Goal: Information Seeking & Learning: Check status

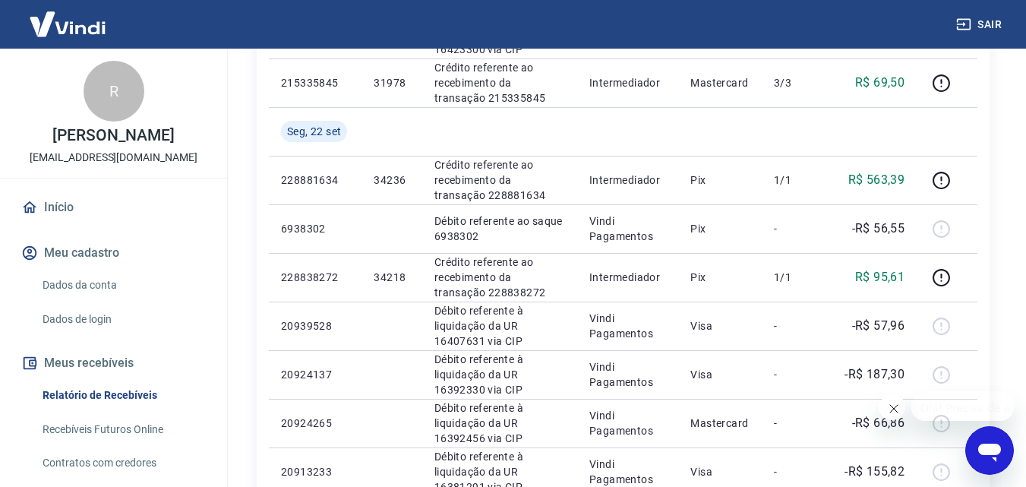
scroll to position [988, 0]
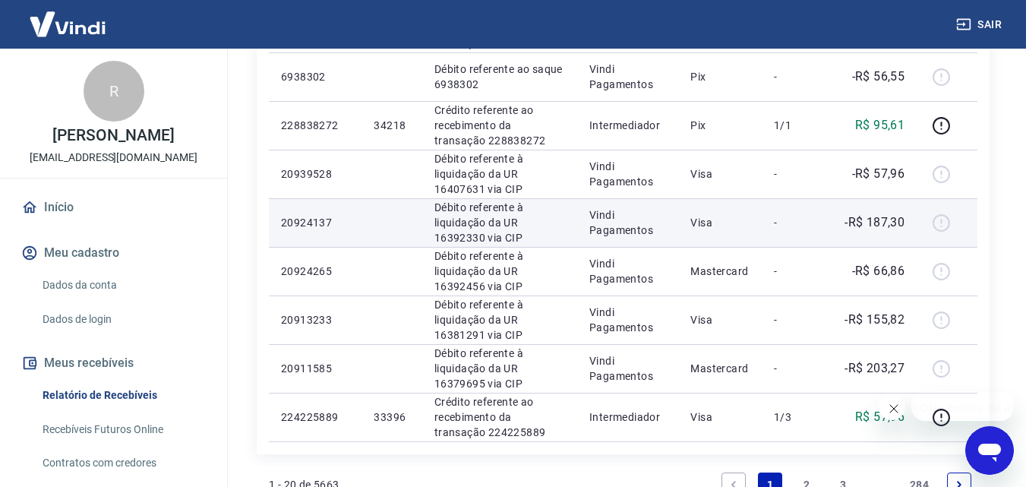
click at [892, 206] on td "-R$ 187,30" at bounding box center [874, 222] width 86 height 49
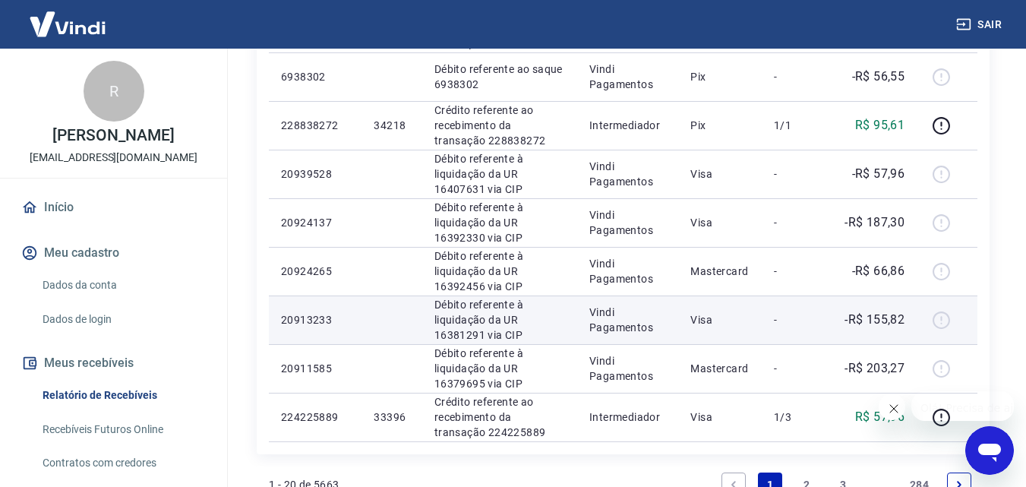
click at [702, 323] on p "Visa" at bounding box center [720, 319] width 59 height 15
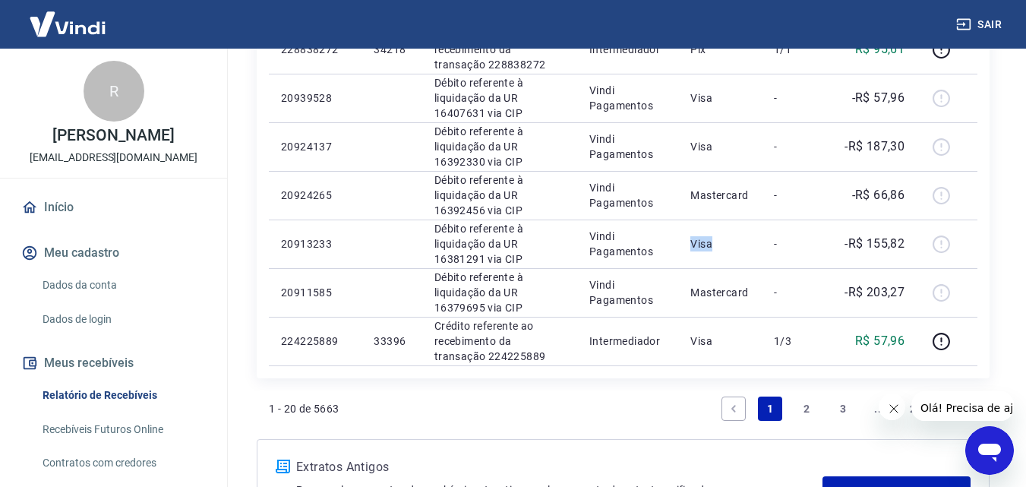
scroll to position [1191, 0]
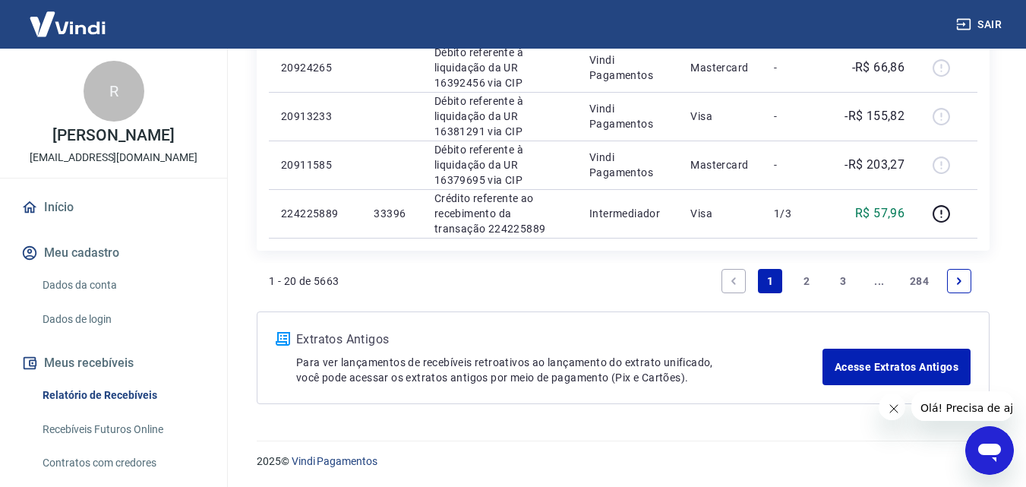
click at [969, 276] on link "Next page" at bounding box center [959, 281] width 24 height 24
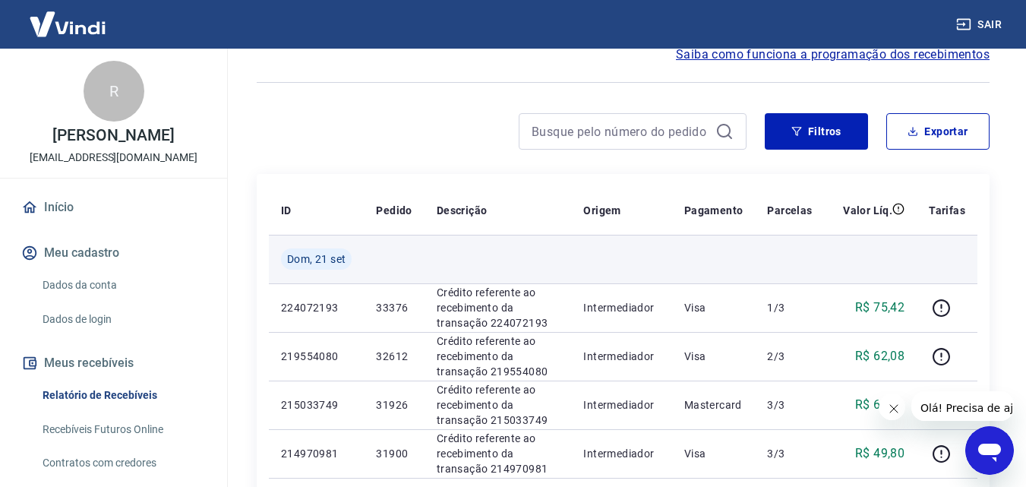
scroll to position [152, 0]
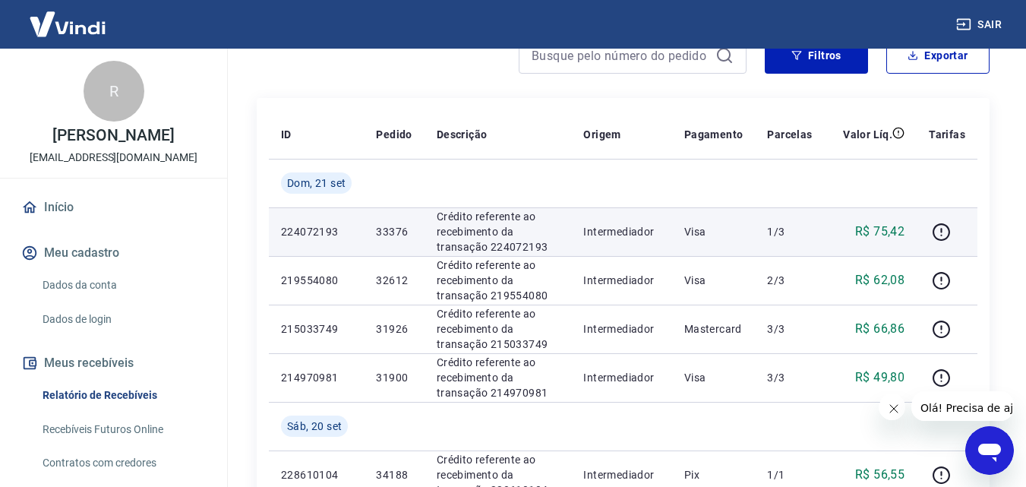
click at [700, 226] on p "Visa" at bounding box center [713, 231] width 59 height 15
click at [700, 225] on p "Visa" at bounding box center [713, 231] width 59 height 15
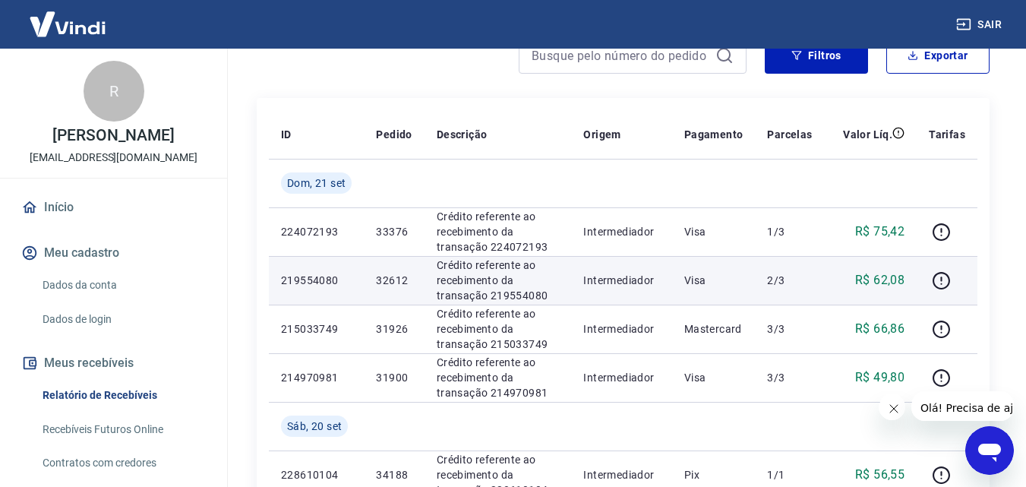
click at [705, 273] on p "Visa" at bounding box center [713, 280] width 59 height 15
click at [697, 277] on p "Visa" at bounding box center [713, 280] width 59 height 15
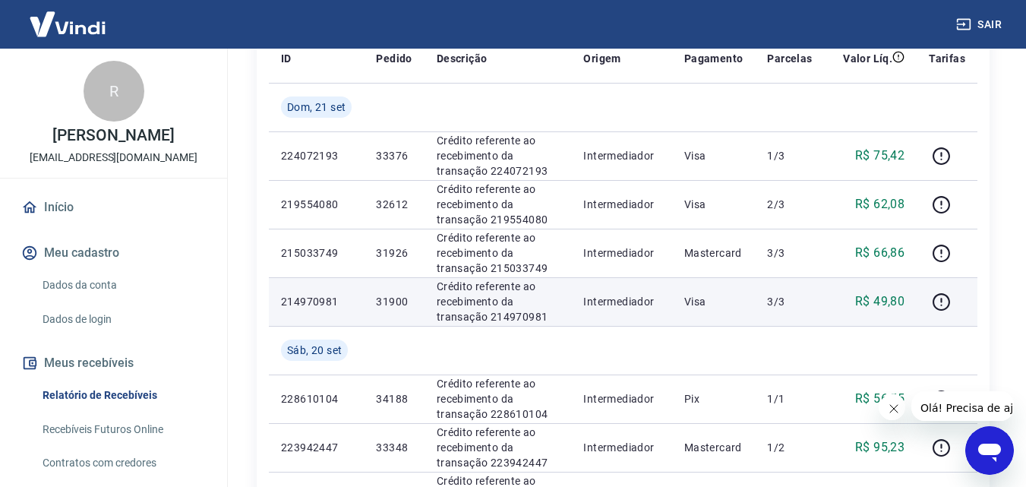
click at [878, 305] on p "R$ 49,80" at bounding box center [879, 301] width 49 height 18
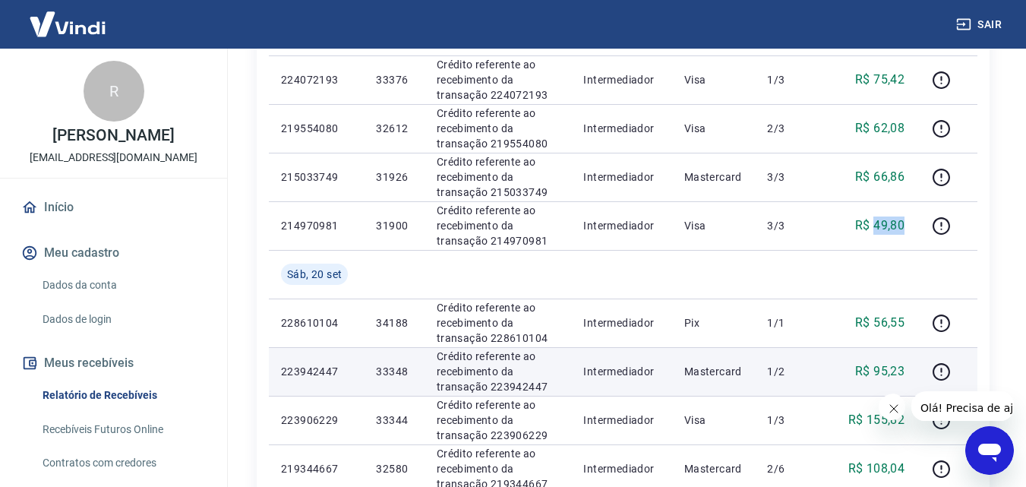
scroll to position [380, 0]
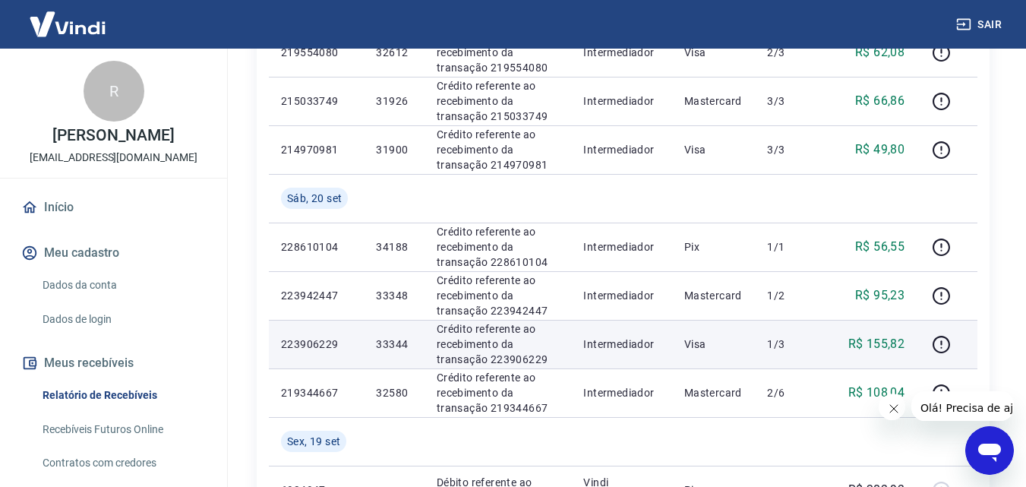
click at [883, 350] on p "R$ 155,82" at bounding box center [877, 344] width 57 height 18
click at [884, 343] on p "R$ 155,82" at bounding box center [877, 344] width 57 height 18
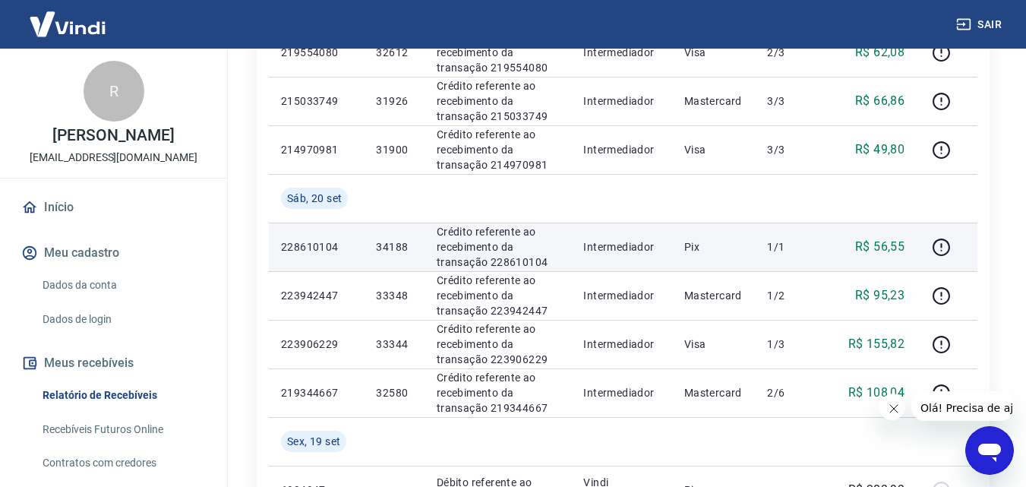
click at [732, 241] on p "Pix" at bounding box center [713, 246] width 59 height 15
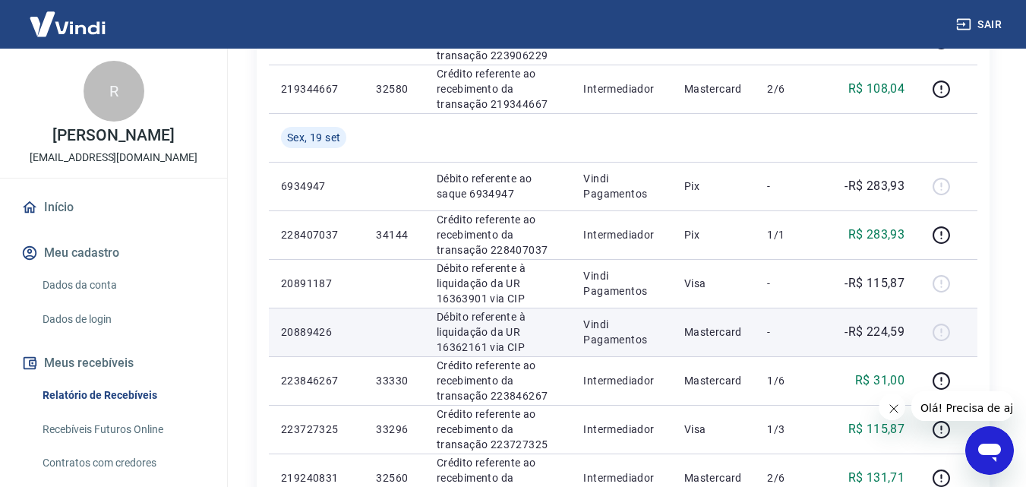
scroll to position [760, 0]
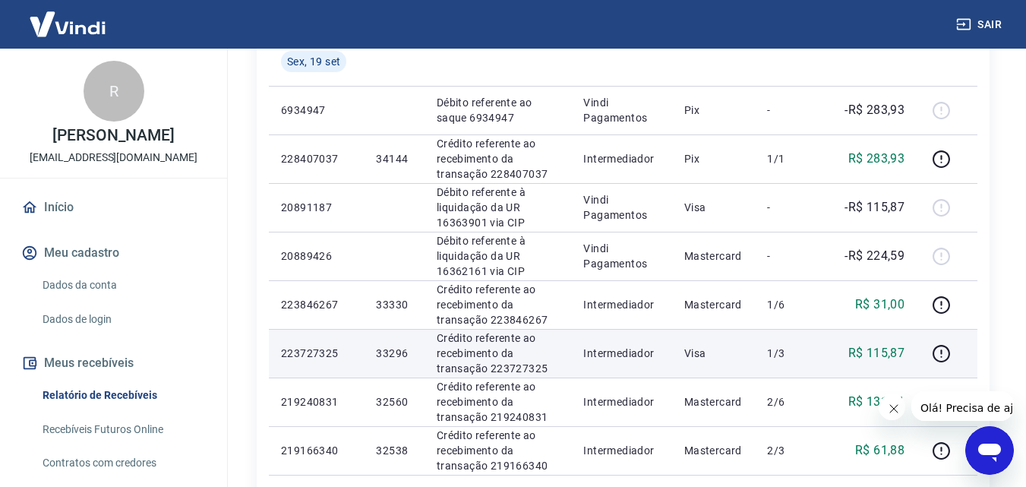
click at [885, 350] on p "R$ 115,87" at bounding box center [877, 353] width 57 height 18
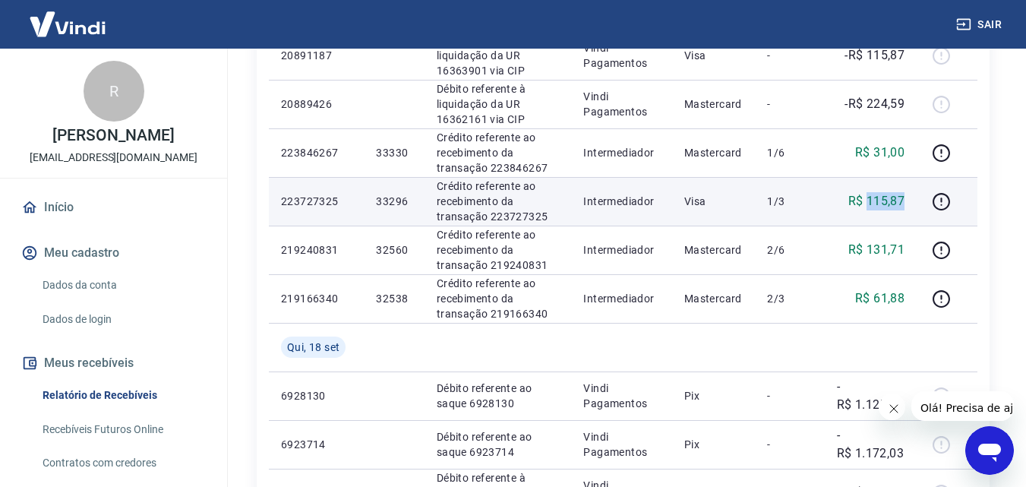
scroll to position [1140, 0]
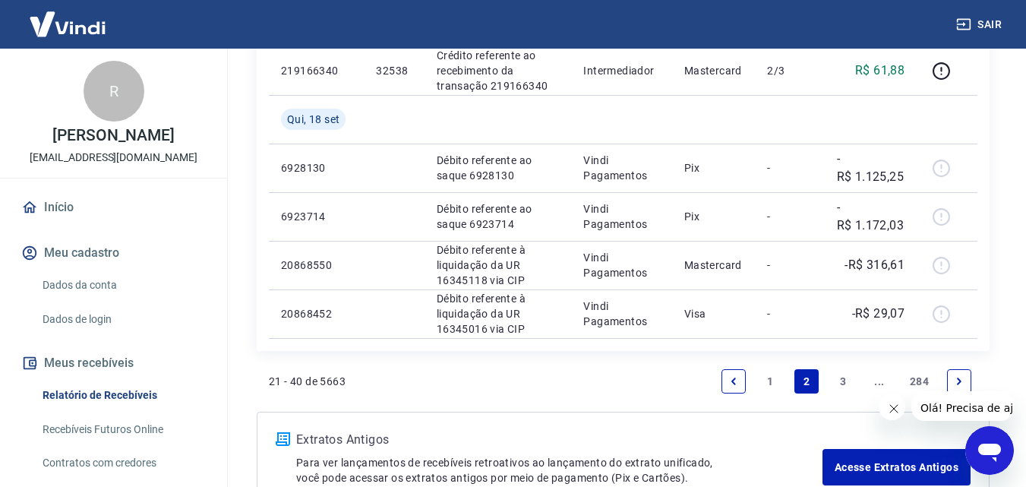
drag, startPoint x: 966, startPoint y: 379, endPoint x: 41, endPoint y: 14, distance: 994.8
click at [966, 379] on link "Next page" at bounding box center [959, 381] width 24 height 24
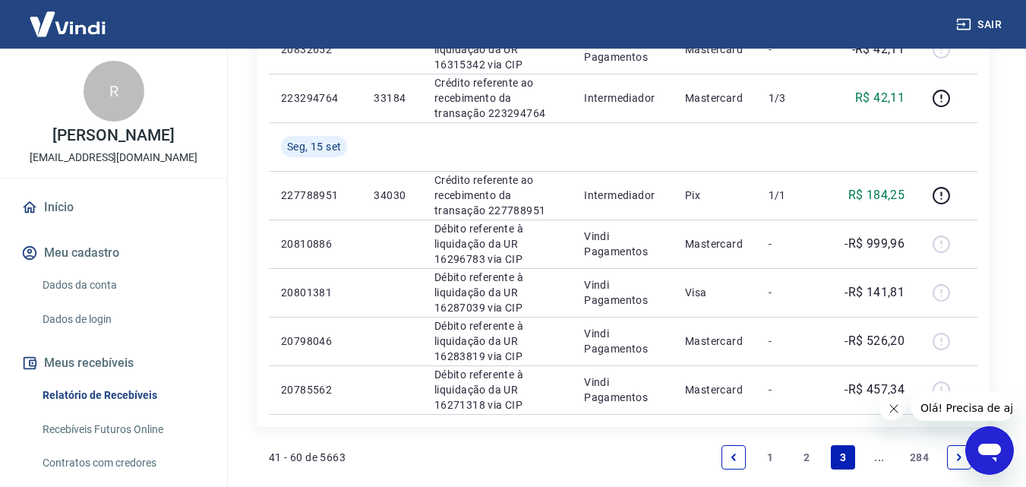
scroll to position [1240, 0]
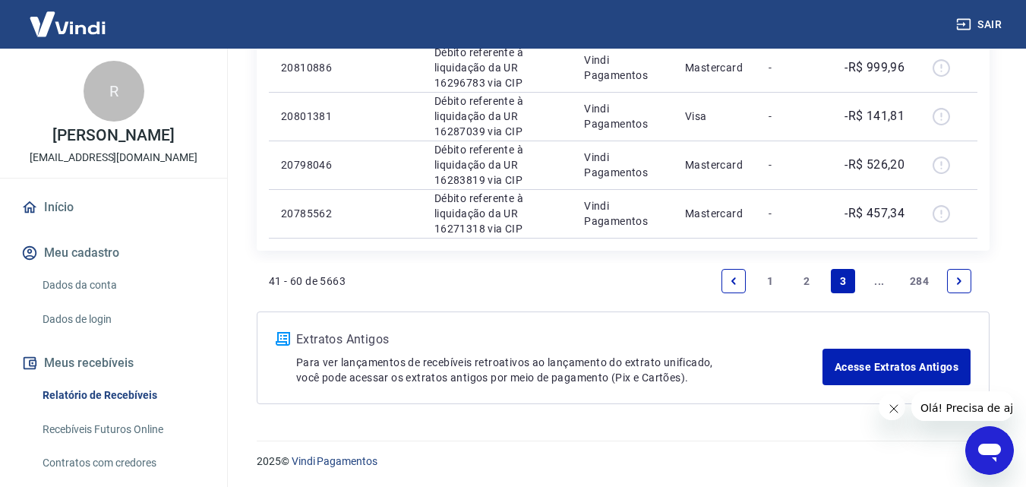
click at [730, 263] on li "Pagination" at bounding box center [734, 281] width 36 height 36
click at [732, 266] on li "Pagination" at bounding box center [734, 281] width 36 height 36
click at [738, 281] on icon "Previous page" at bounding box center [734, 281] width 11 height 11
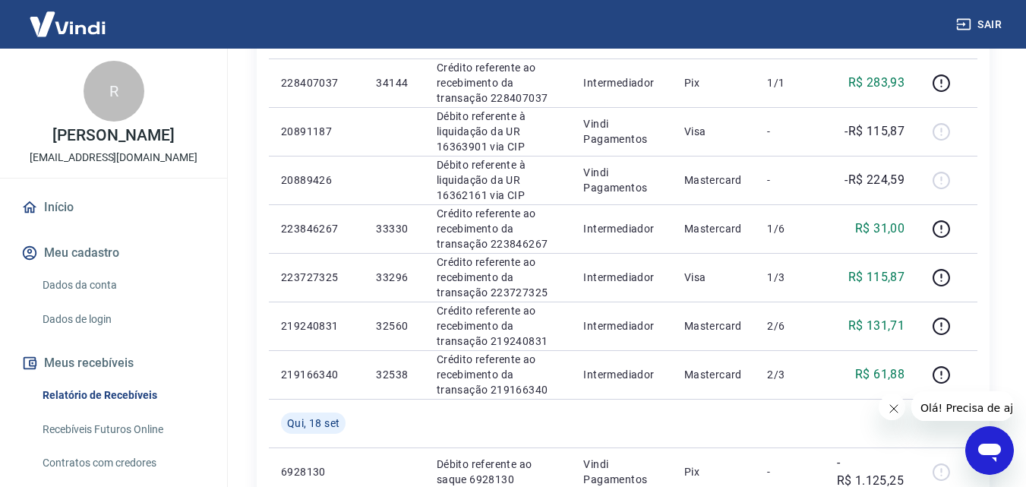
scroll to position [1240, 0]
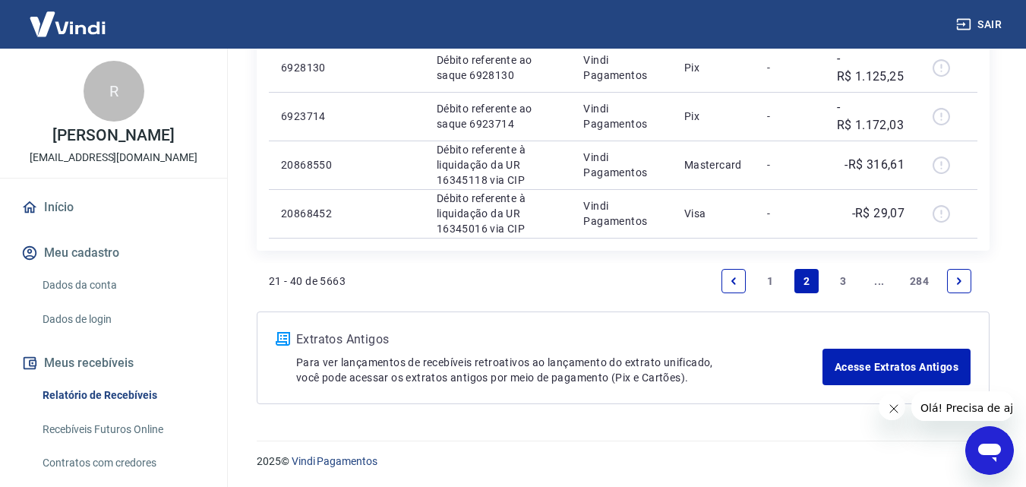
click at [734, 283] on icon "Previous page" at bounding box center [734, 280] width 5 height 7
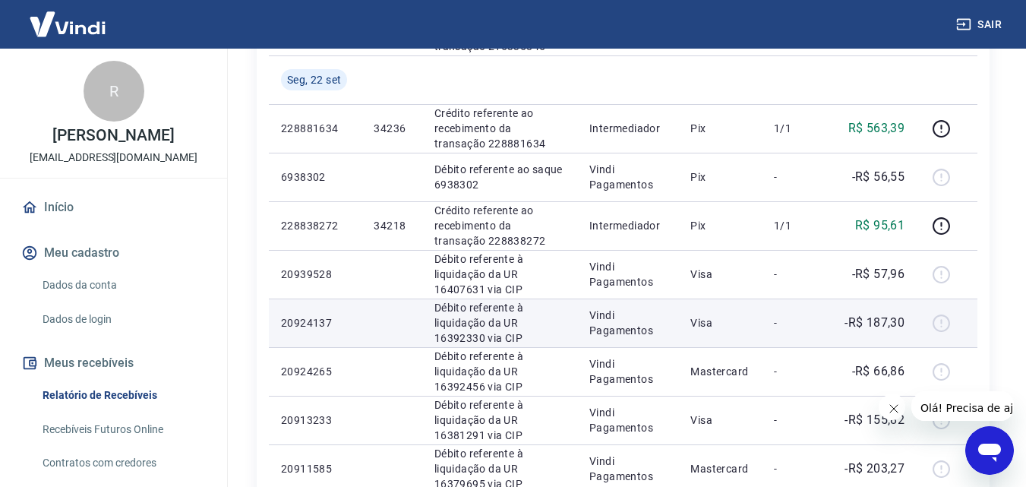
scroll to position [1039, 0]
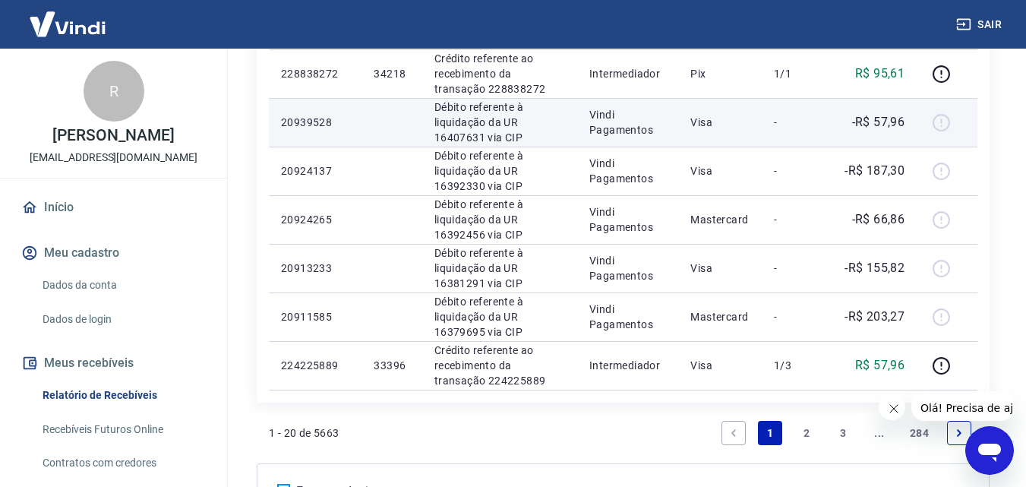
click at [883, 115] on p "-R$ 57,96" at bounding box center [878, 122] width 53 height 18
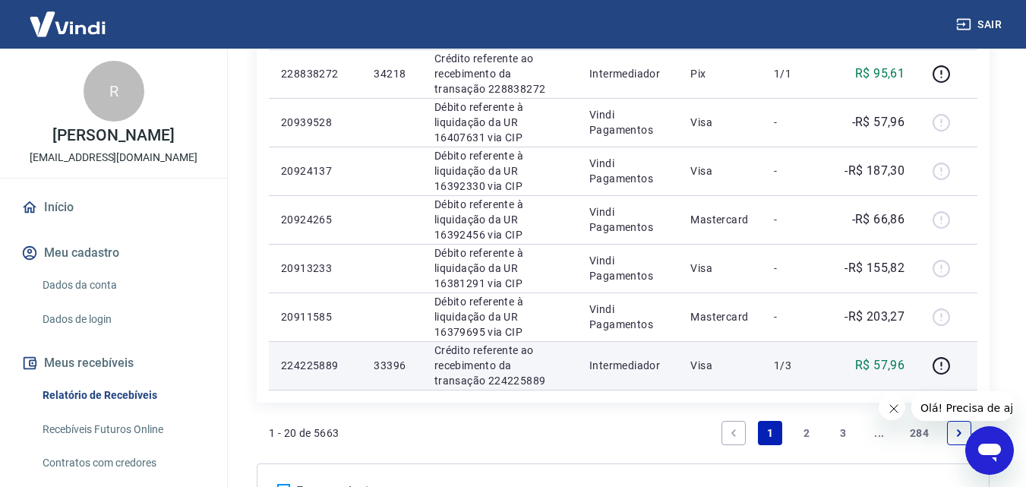
click at [890, 365] on p "R$ 57,96" at bounding box center [879, 365] width 49 height 18
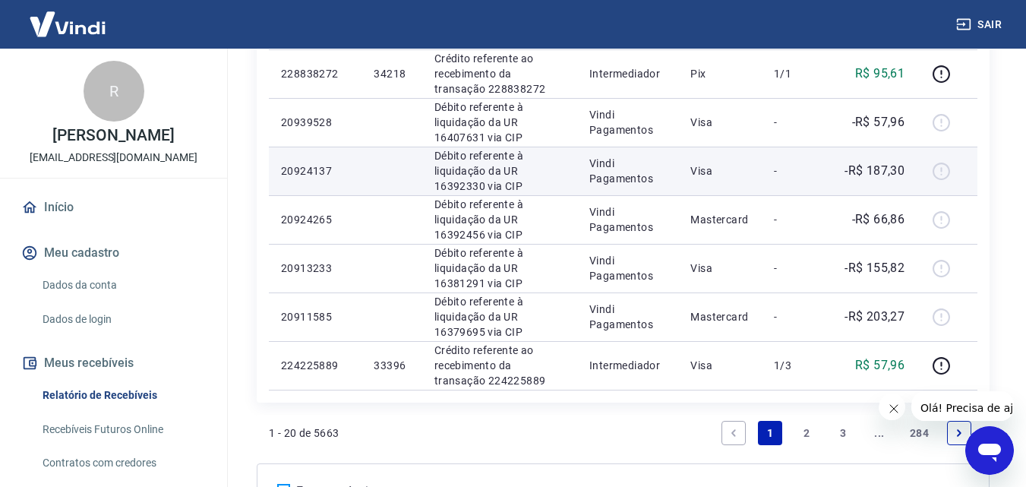
click at [878, 169] on p "-R$ 187,30" at bounding box center [875, 171] width 60 height 18
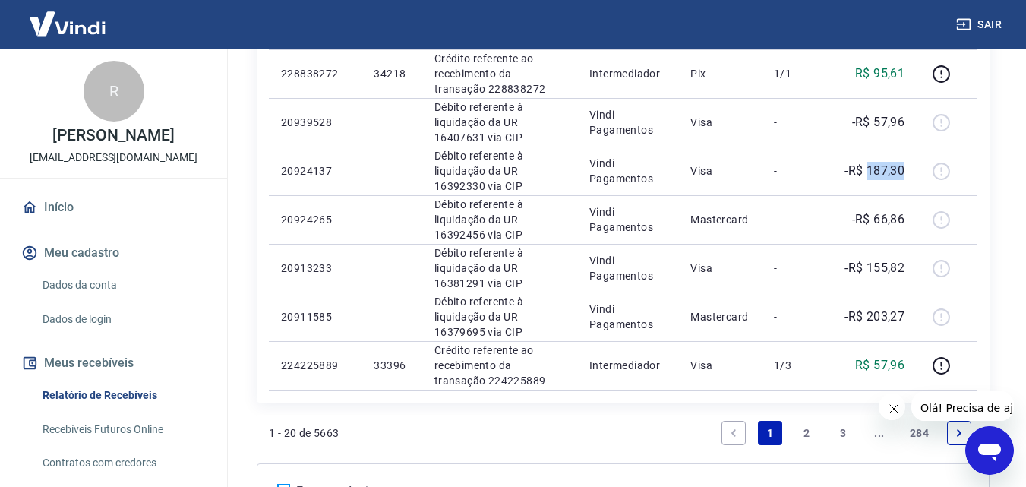
scroll to position [1115, 0]
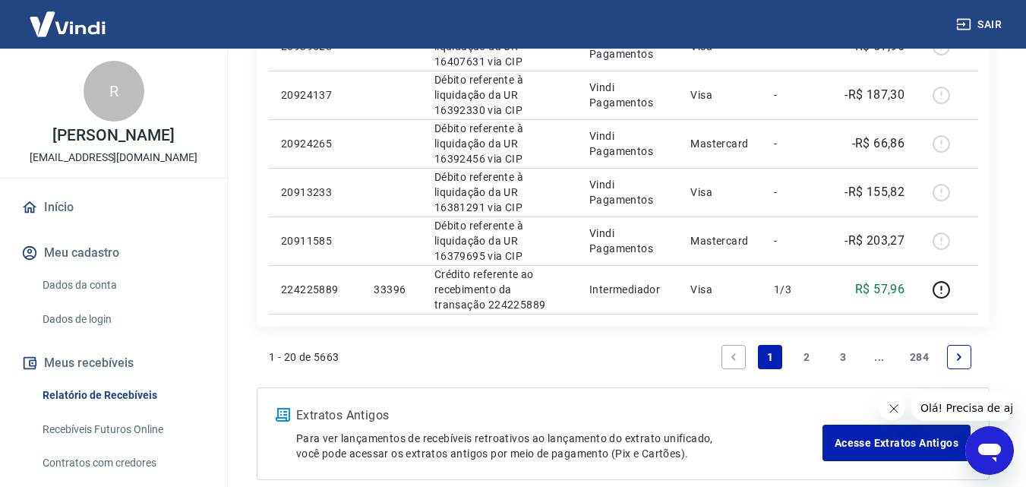
click at [966, 351] on link "Next page" at bounding box center [959, 357] width 24 height 24
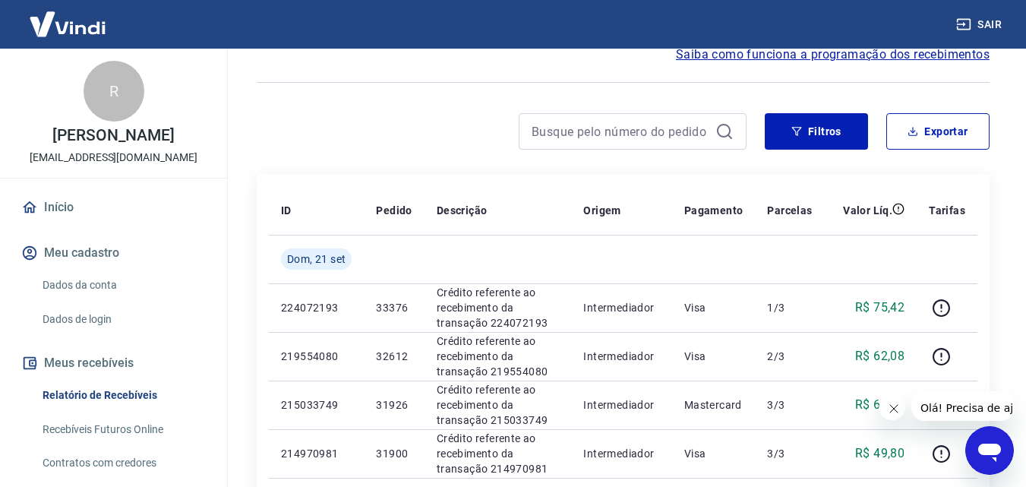
scroll to position [152, 0]
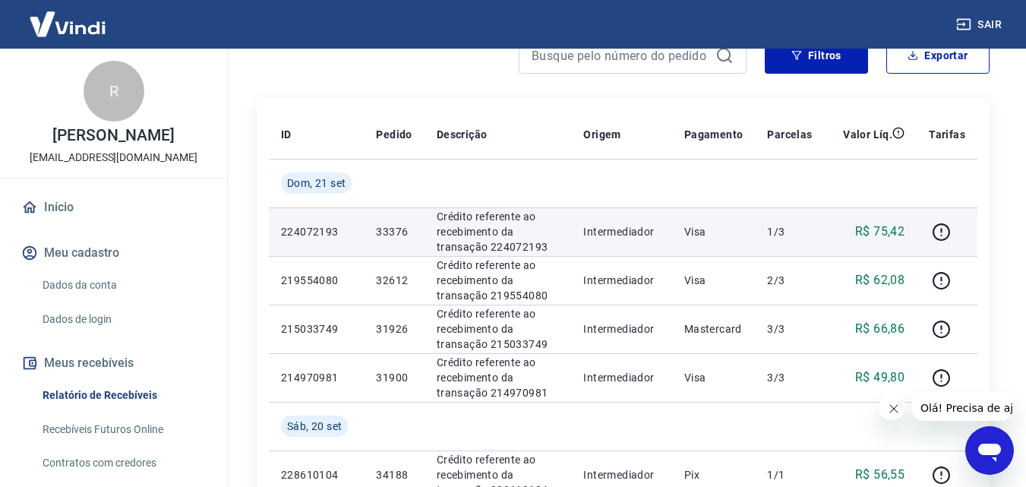
click at [883, 230] on p "R$ 75,42" at bounding box center [879, 232] width 49 height 18
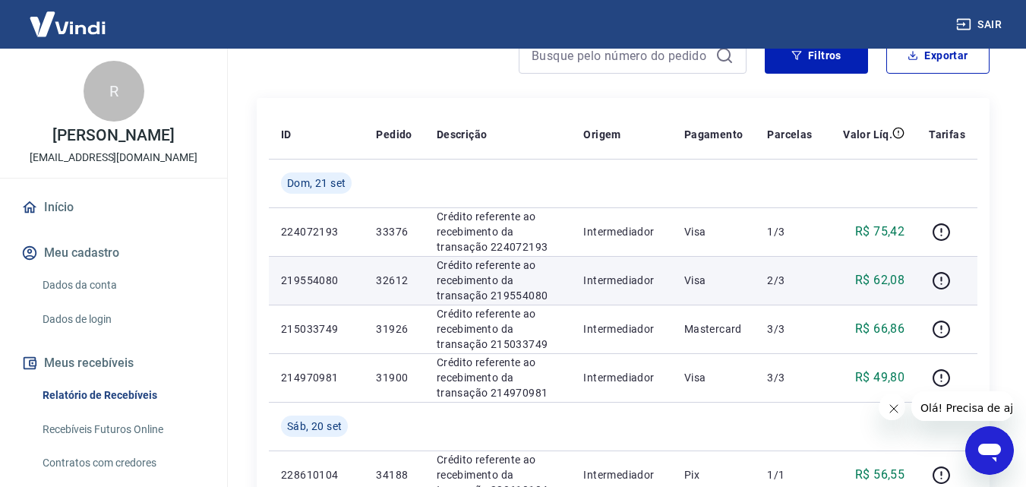
click at [884, 277] on p "R$ 62,08" at bounding box center [879, 280] width 49 height 18
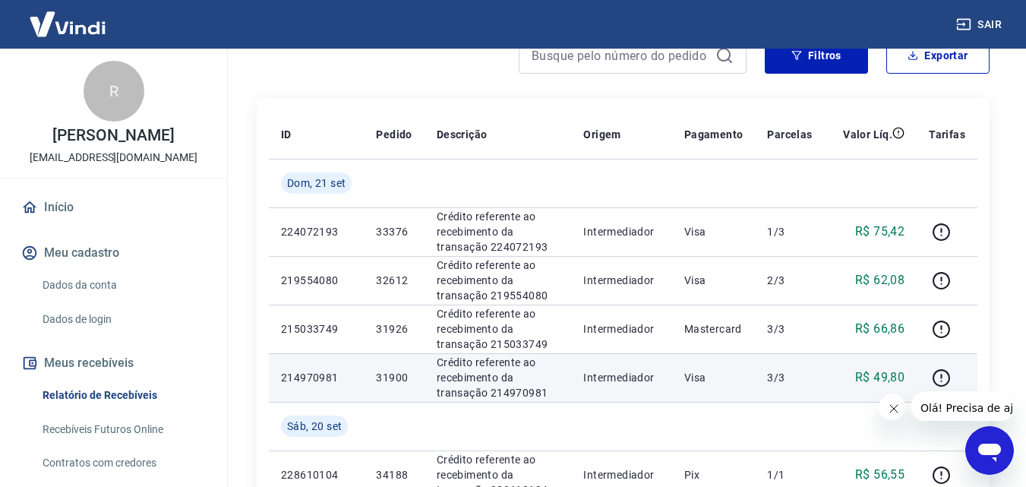
click at [894, 374] on p "R$ 49,80" at bounding box center [879, 377] width 49 height 18
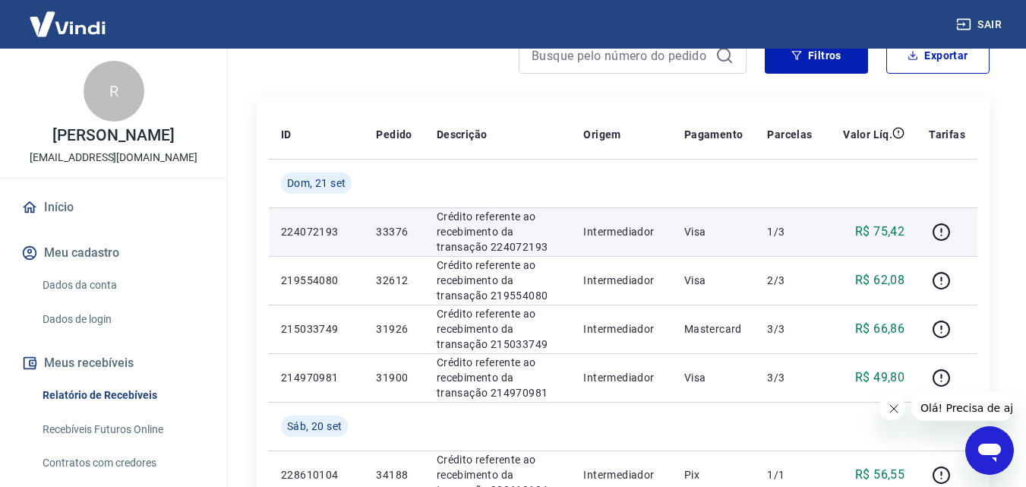
click at [887, 228] on p "R$ 75,42" at bounding box center [879, 232] width 49 height 18
click at [887, 227] on p "R$ 75,42" at bounding box center [879, 232] width 49 height 18
click at [900, 229] on p "R$ 75,42" at bounding box center [879, 232] width 49 height 18
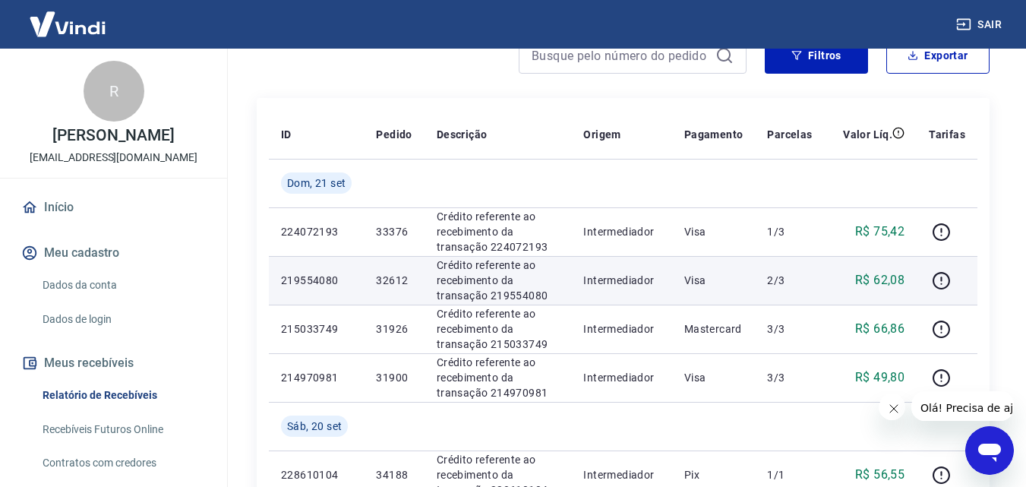
click at [883, 277] on p "R$ 62,08" at bounding box center [879, 280] width 49 height 18
copy p "62,08"
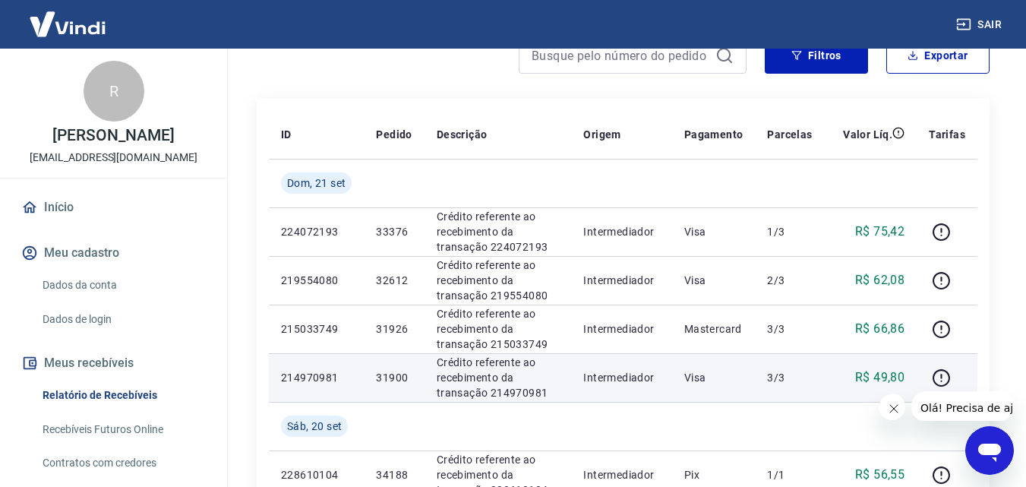
click at [880, 377] on p "R$ 49,80" at bounding box center [879, 377] width 49 height 18
copy p "49,80"
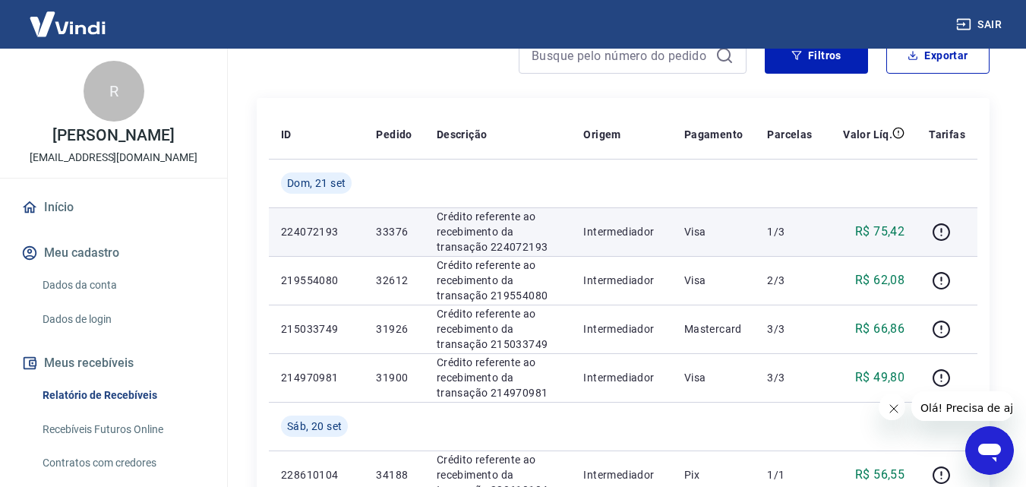
click at [393, 235] on p "33376" at bounding box center [394, 231] width 36 height 15
copy p "33376"
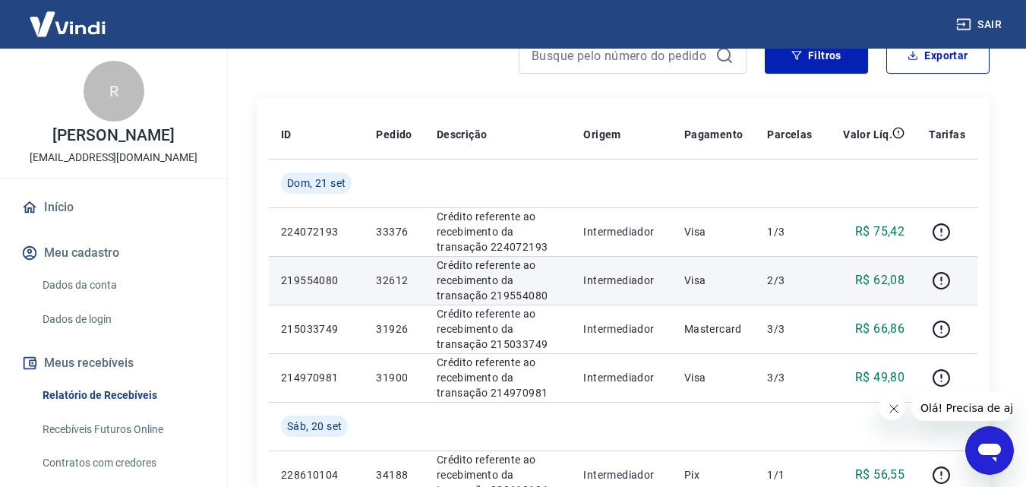
click at [381, 280] on p "32612" at bounding box center [394, 280] width 36 height 15
copy p "32612"
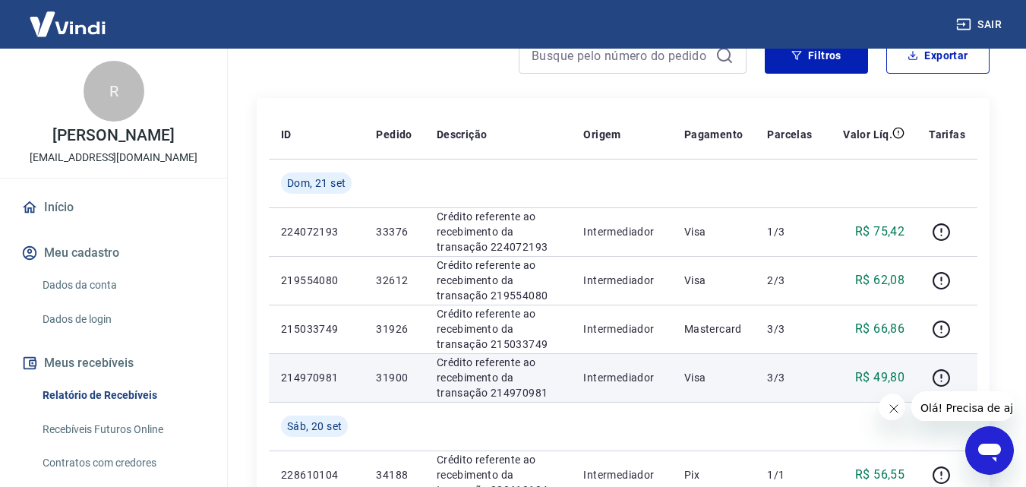
click at [400, 377] on p "31900" at bounding box center [394, 377] width 36 height 15
copy p "31900"
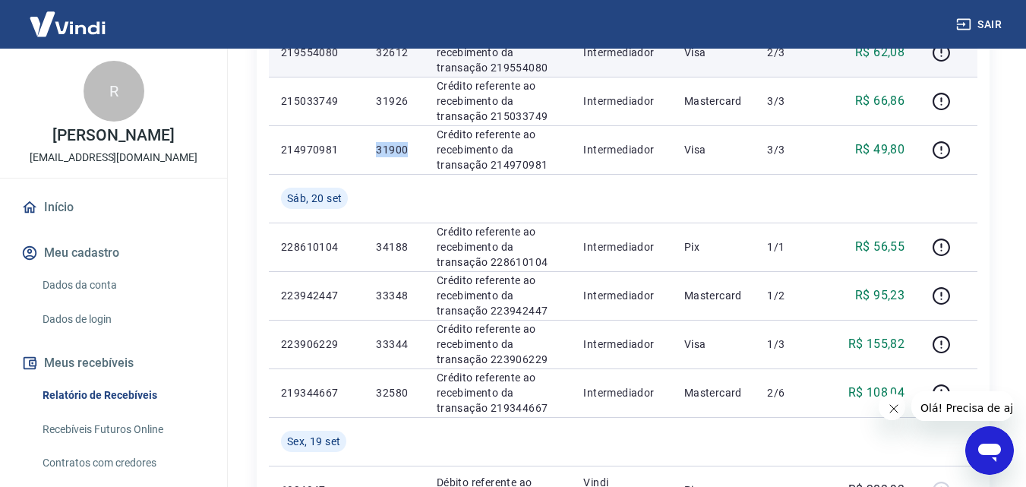
scroll to position [532, 0]
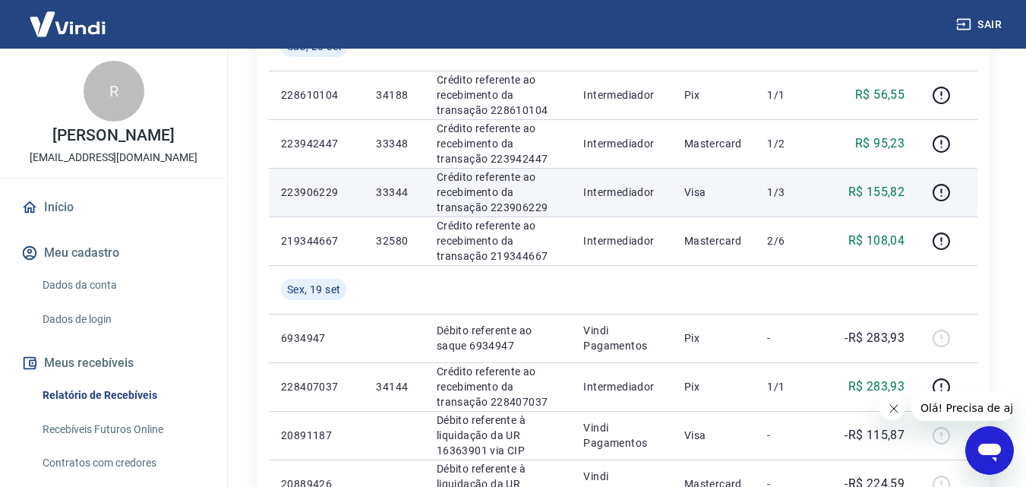
click at [883, 188] on p "R$ 155,82" at bounding box center [877, 192] width 57 height 18
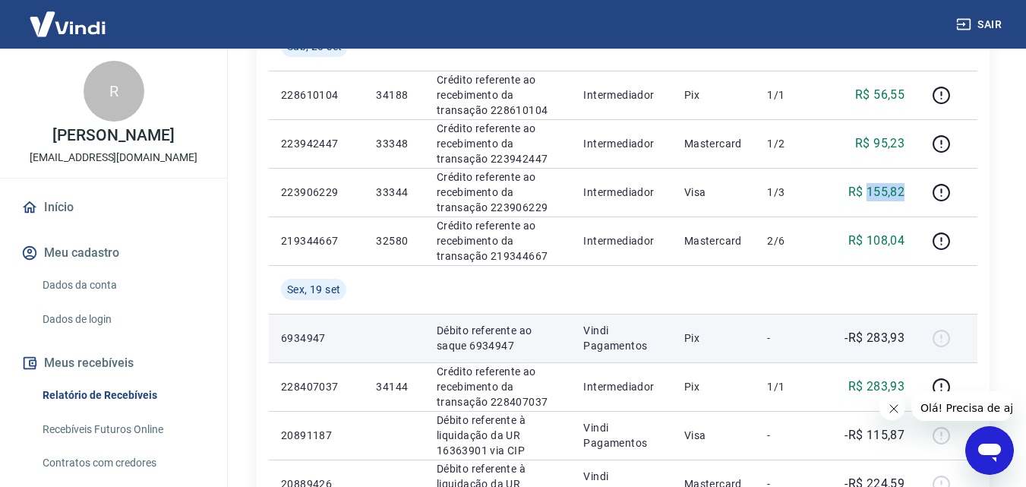
copy p "155,82"
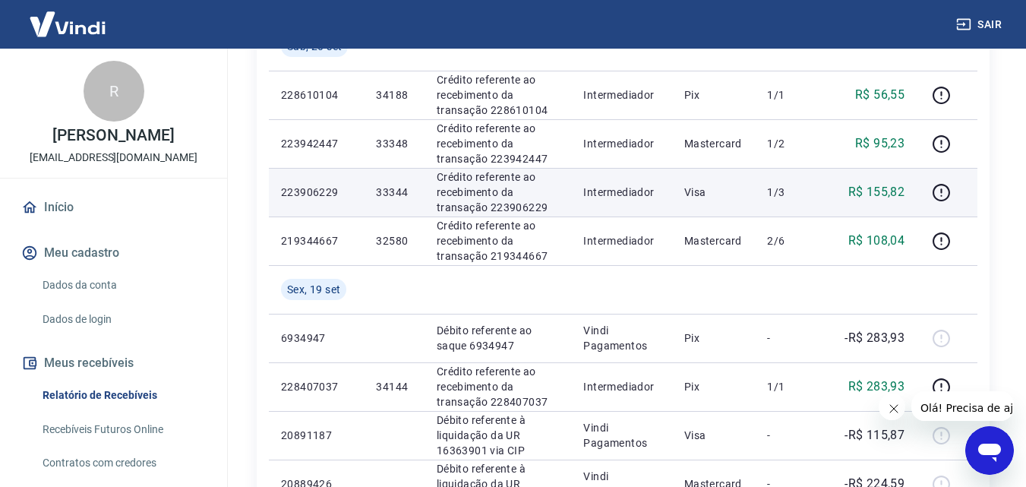
click at [397, 190] on p "33344" at bounding box center [394, 192] width 36 height 15
copy p "33344"
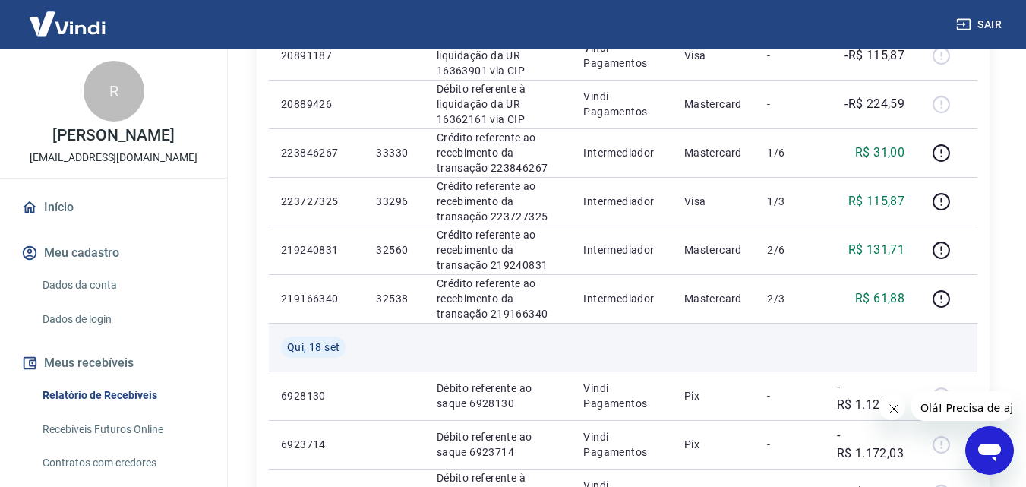
scroll to position [1240, 0]
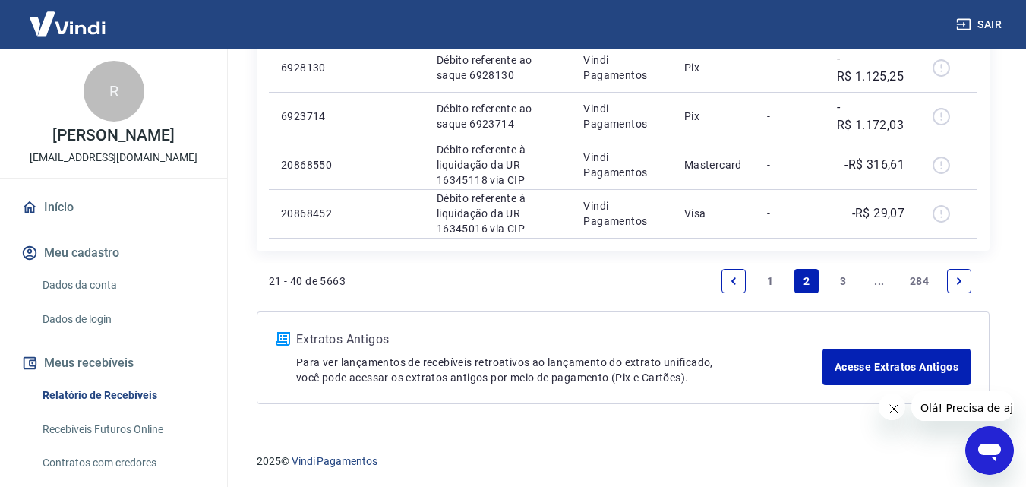
click at [730, 279] on icon "Previous page" at bounding box center [734, 281] width 11 height 11
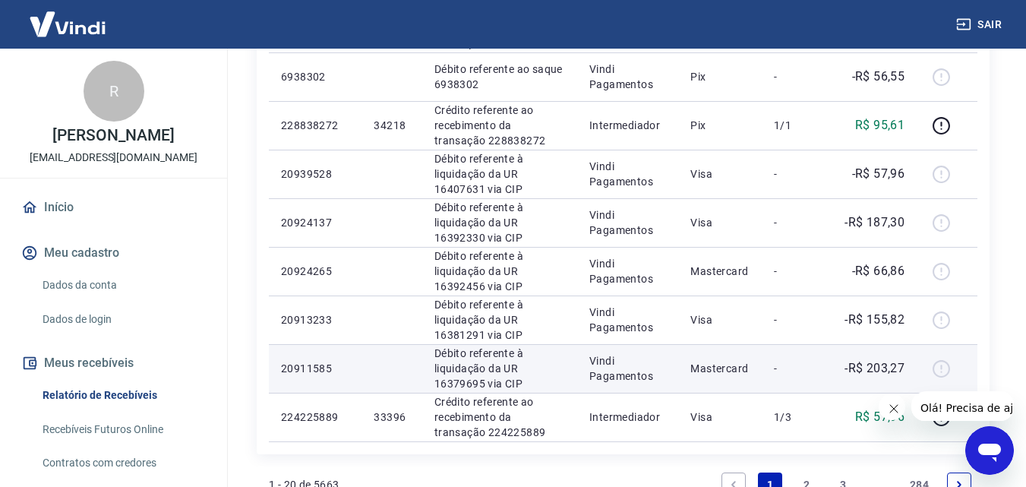
scroll to position [1191, 0]
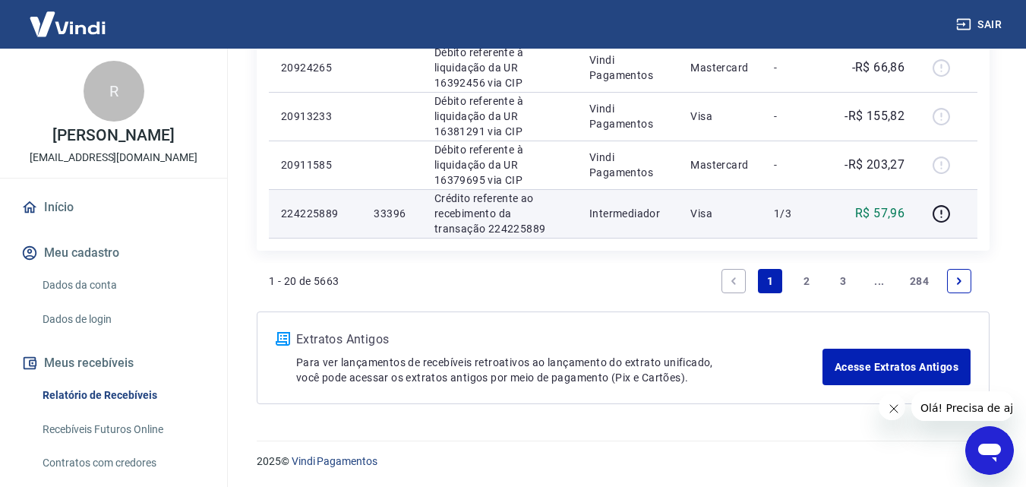
click at [891, 210] on p "R$ 57,96" at bounding box center [879, 213] width 49 height 18
copy p "57,96"
click at [380, 215] on p "33396" at bounding box center [392, 213] width 36 height 15
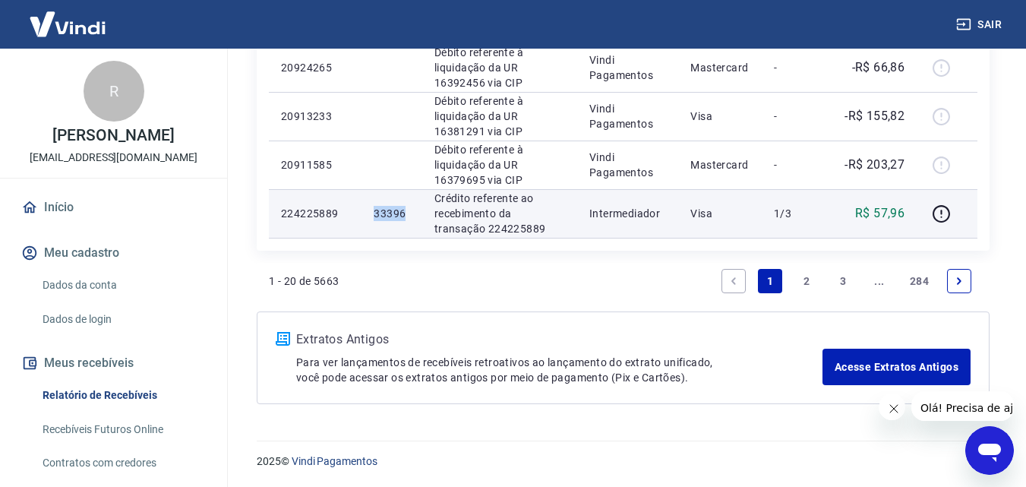
copy p "33396"
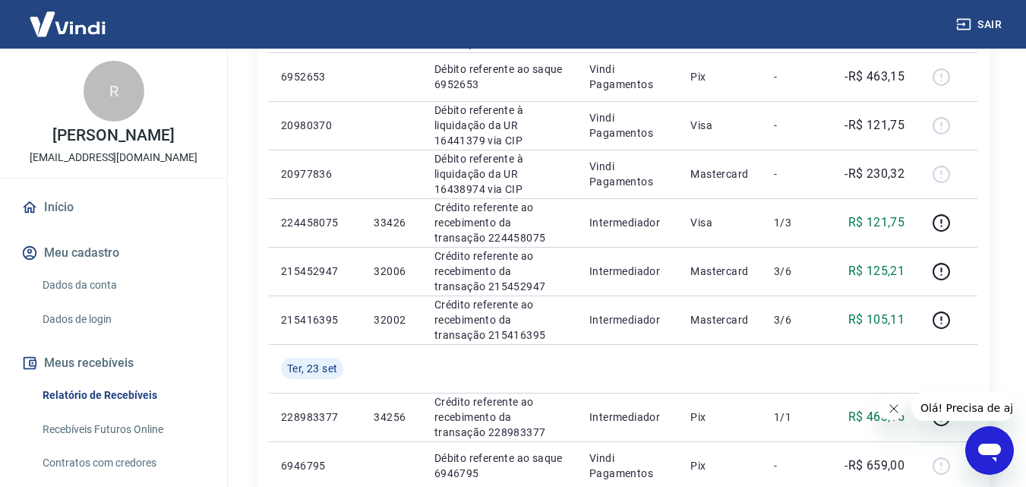
scroll to position [583, 0]
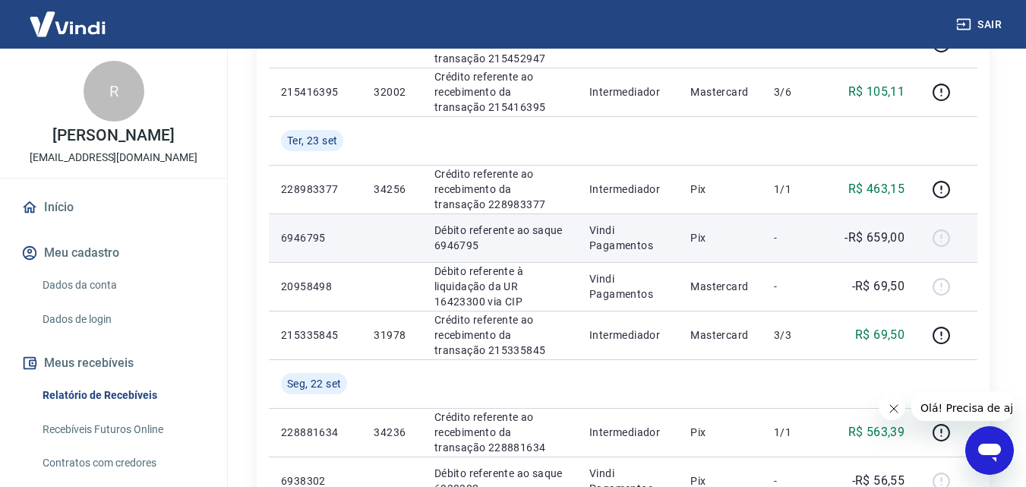
click at [881, 232] on p "-R$ 659,00" at bounding box center [875, 238] width 60 height 18
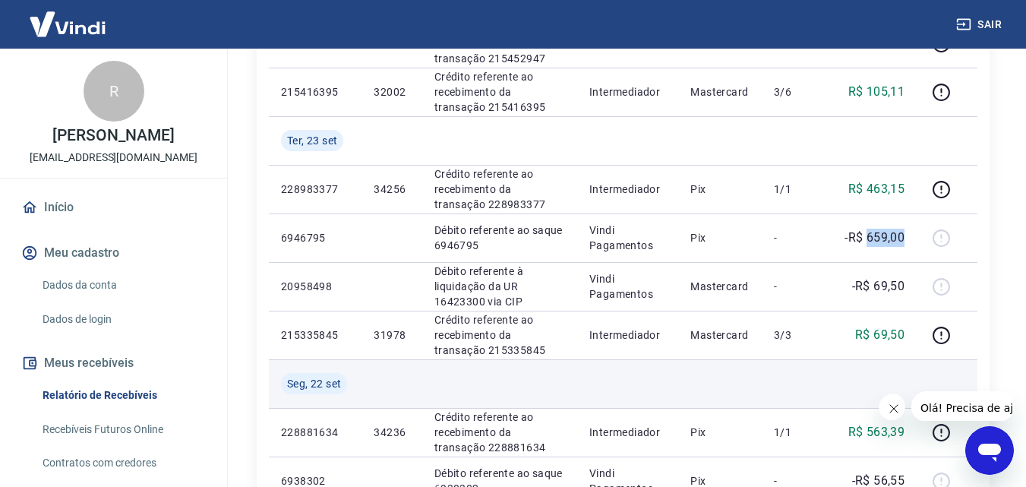
scroll to position [659, 0]
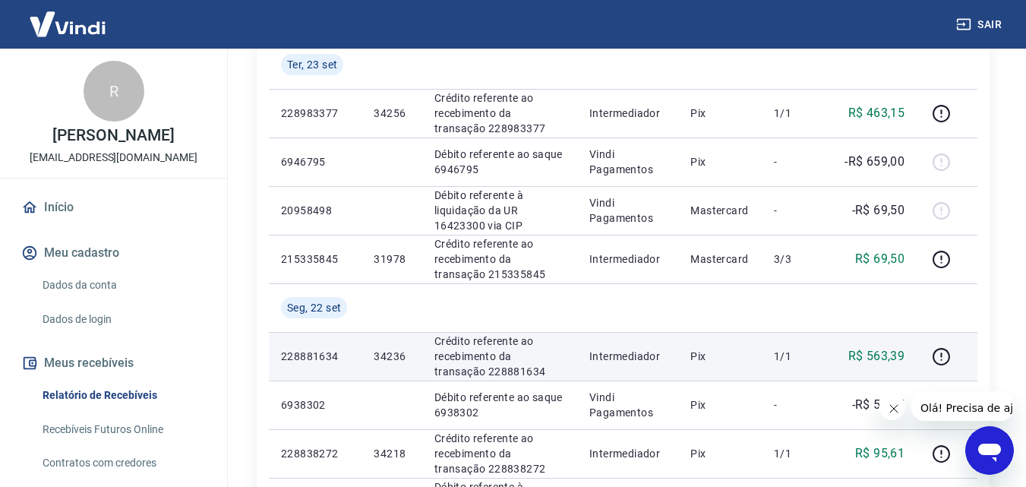
click at [887, 357] on p "R$ 563,39" at bounding box center [877, 356] width 57 height 18
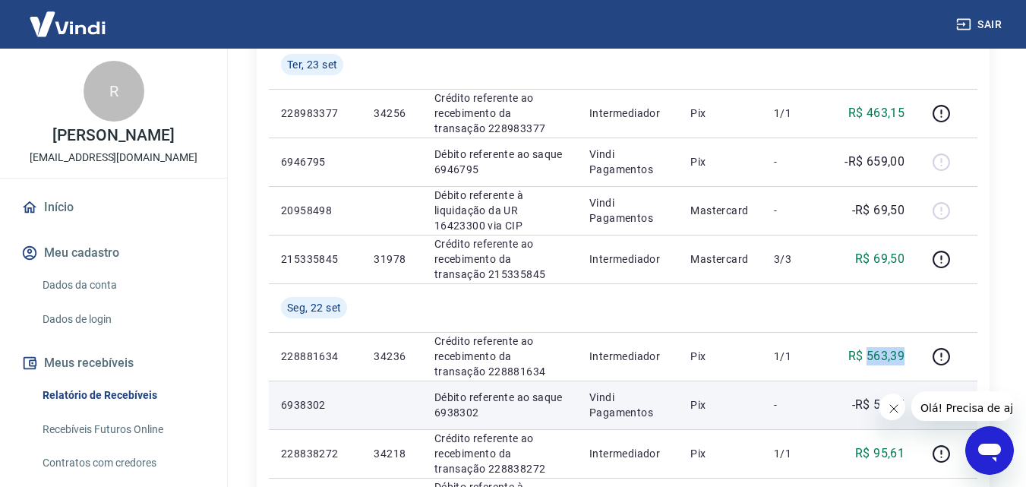
scroll to position [811, 0]
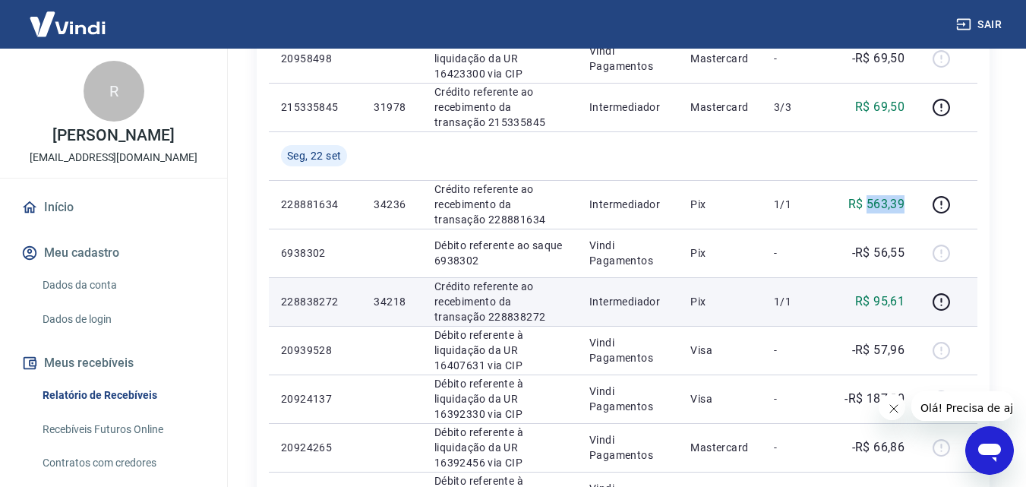
copy p "563,39"
click at [880, 300] on p "R$ 95,61" at bounding box center [879, 301] width 49 height 18
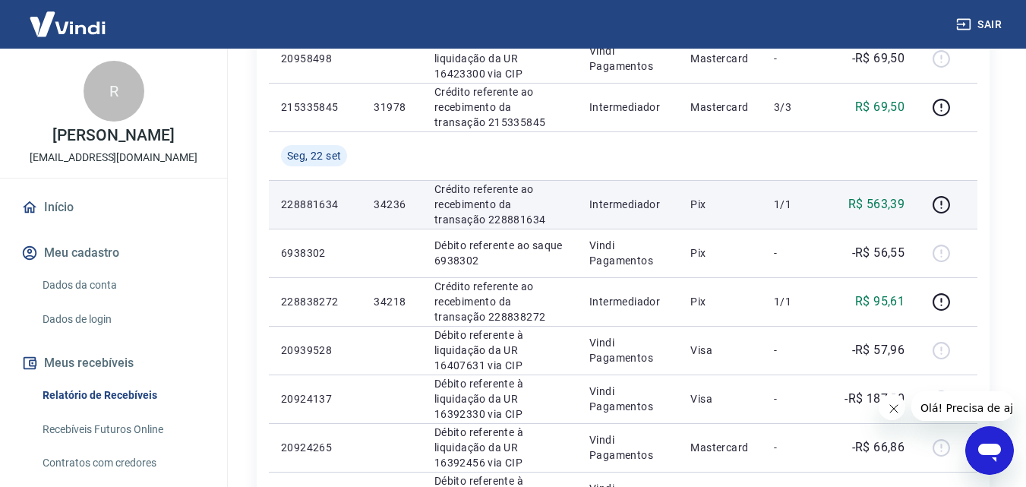
click at [382, 206] on p "34236" at bounding box center [392, 204] width 36 height 15
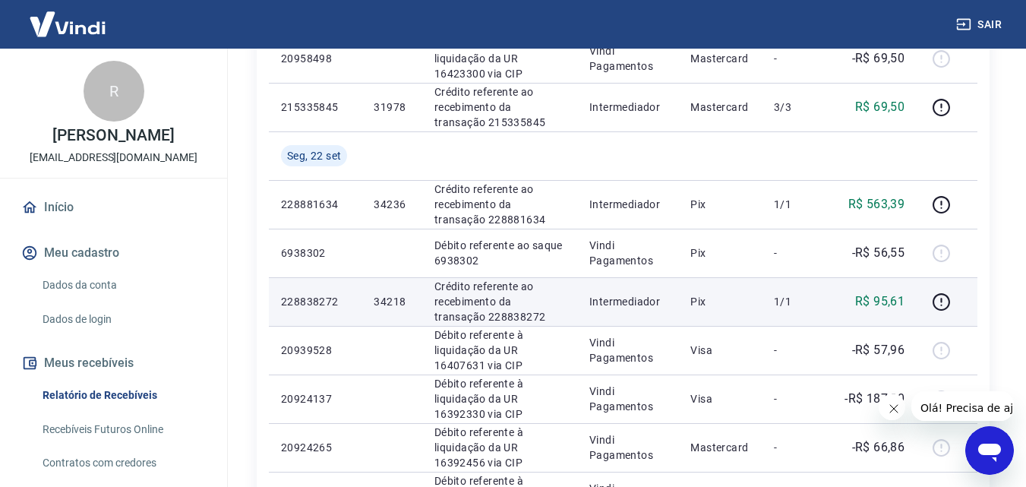
click at [372, 300] on td "34218" at bounding box center [392, 301] width 60 height 49
